Goal: Task Accomplishment & Management: Use online tool/utility

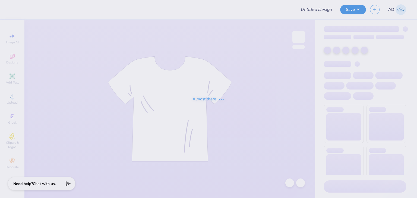
type input "[PERSON_NAME] design"
type input "120"
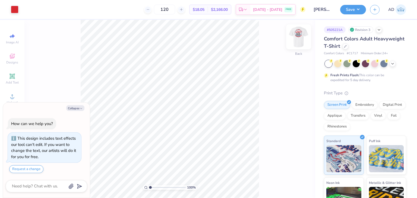
click at [297, 37] on img at bounding box center [299, 37] width 22 height 22
type textarea "x"
drag, startPoint x: 150, startPoint y: 187, endPoint x: 163, endPoint y: 188, distance: 13.1
click at [163, 188] on input "range" at bounding box center [167, 187] width 37 height 5
type input "2.42"
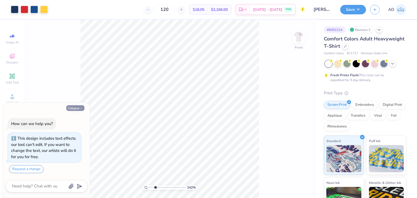
click at [76, 111] on button "Collapse" at bounding box center [75, 108] width 18 height 6
type textarea "x"
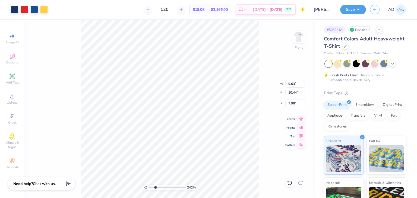
type input "7.55"
click at [266, 42] on div "242 % Front W 0.81 0.81 " H 1.03 1.03 " Y 9.29 9.29 " Center Middle Top Bottom" at bounding box center [169, 109] width 291 height 178
click at [269, 49] on div "242 % Front W 0.81 0.81 " H 1.03 1.03 " Y 9.29 9.29 " Center Middle Top Bottom" at bounding box center [169, 109] width 291 height 178
drag, startPoint x: 154, startPoint y: 189, endPoint x: 138, endPoint y: 189, distance: 16.0
type input "1"
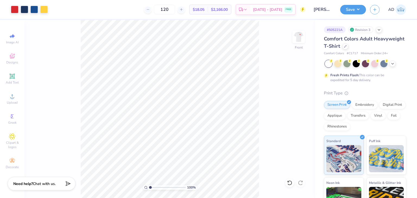
click at [149, 189] on input "range" at bounding box center [167, 187] width 37 height 5
click at [297, 35] on img at bounding box center [299, 37] width 22 height 22
click at [297, 35] on img at bounding box center [298, 36] width 11 height 11
click at [361, 7] on button "Save" at bounding box center [353, 8] width 26 height 9
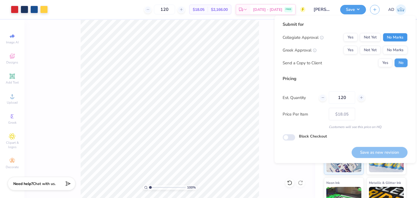
click at [396, 36] on button "No Marks" at bounding box center [395, 37] width 25 height 9
click at [395, 47] on button "No Marks" at bounding box center [395, 50] width 25 height 9
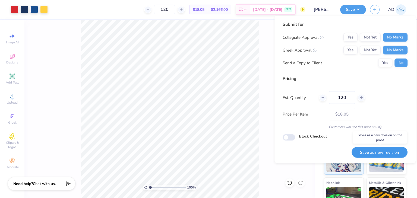
click at [374, 150] on button "Save as new revision" at bounding box center [379, 152] width 56 height 11
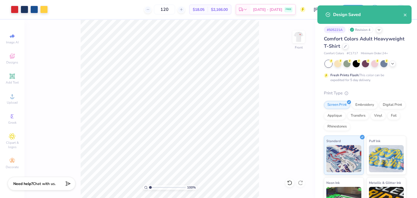
type input "– –"
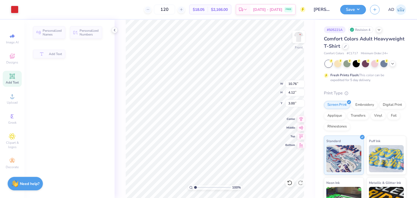
type input "10.76"
type input "4.12"
type input "3.00"
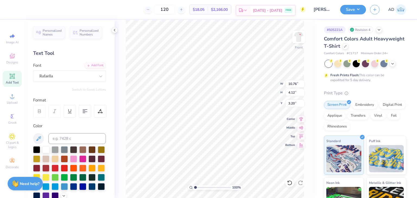
type input "1.59"
type input "0.79"
type input "13.48"
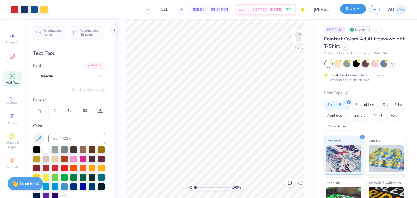
click at [360, 5] on button "Save" at bounding box center [353, 8] width 26 height 9
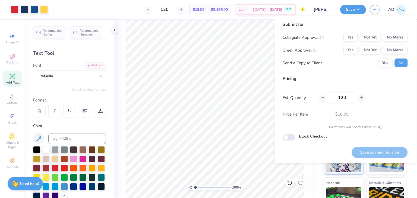
click at [383, 31] on div "Submit for Collegiate Approval Yes Not Yet No Marks Greek Approval Yes Not Yet …" at bounding box center [345, 46] width 125 height 50
click at [392, 40] on button "No Marks" at bounding box center [395, 37] width 25 height 9
click at [348, 37] on button "Yes" at bounding box center [350, 37] width 14 height 9
click at [394, 52] on button "No Marks" at bounding box center [395, 50] width 25 height 9
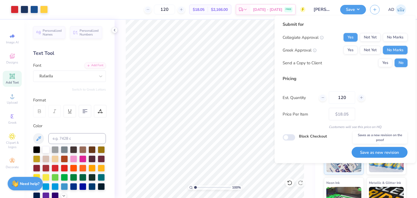
click at [367, 150] on button "Save as new revision" at bounding box center [379, 152] width 56 height 11
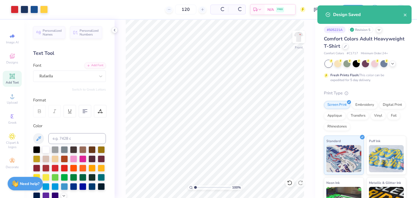
type input "– –"
